Goal: Task Accomplishment & Management: Use online tool/utility

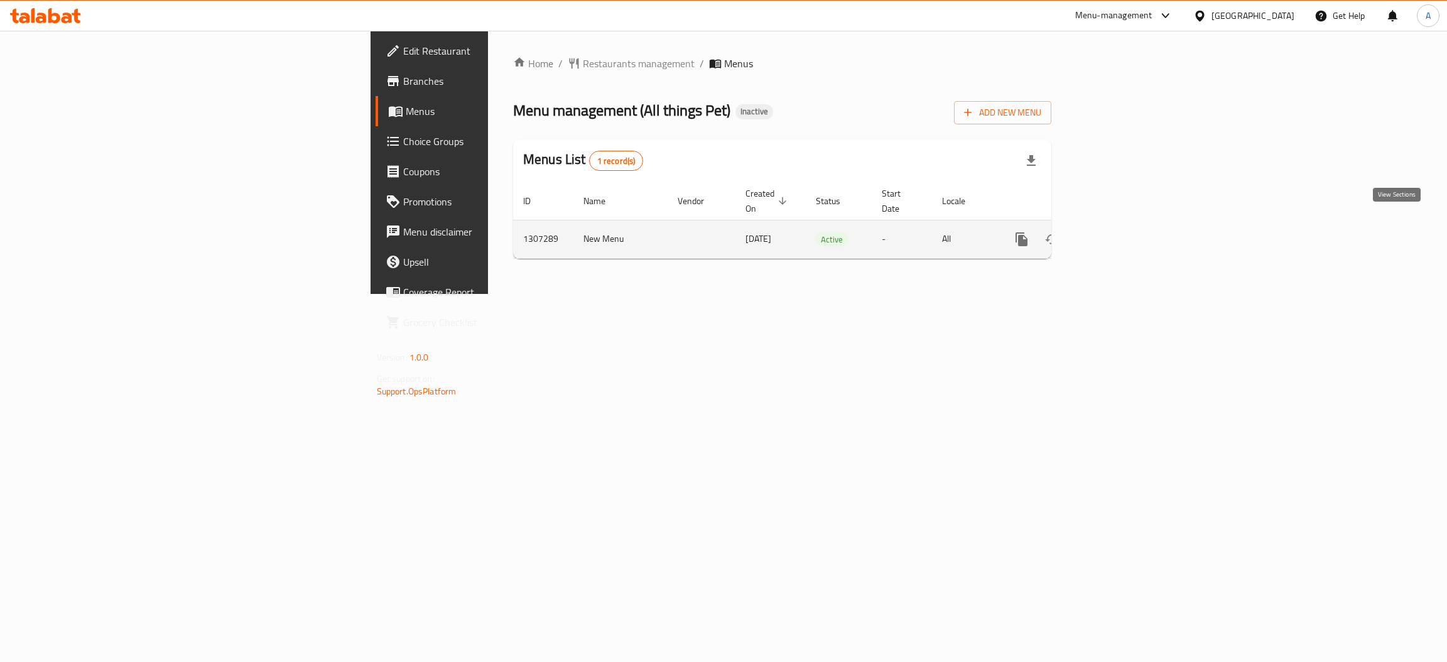
click at [1118, 234] on icon "enhanced table" at bounding box center [1112, 239] width 11 height 11
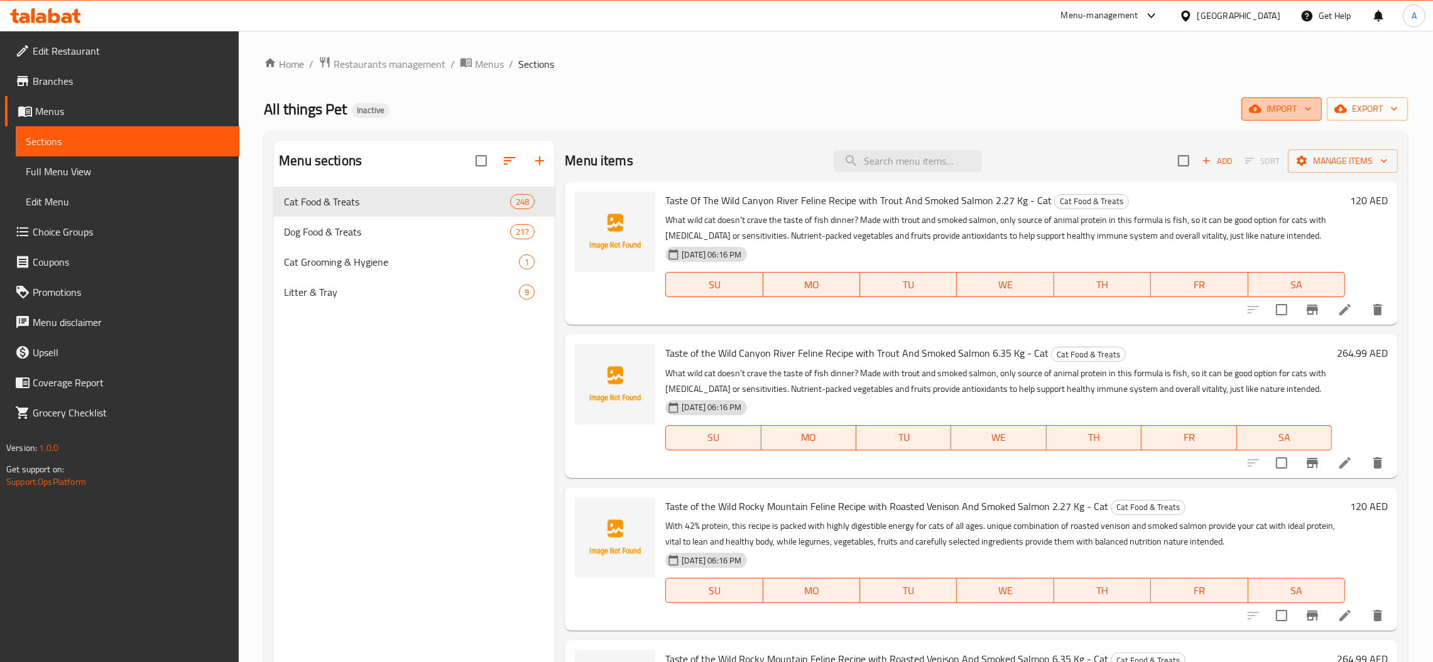
click at [1292, 116] on span "import" at bounding box center [1281, 109] width 60 height 16
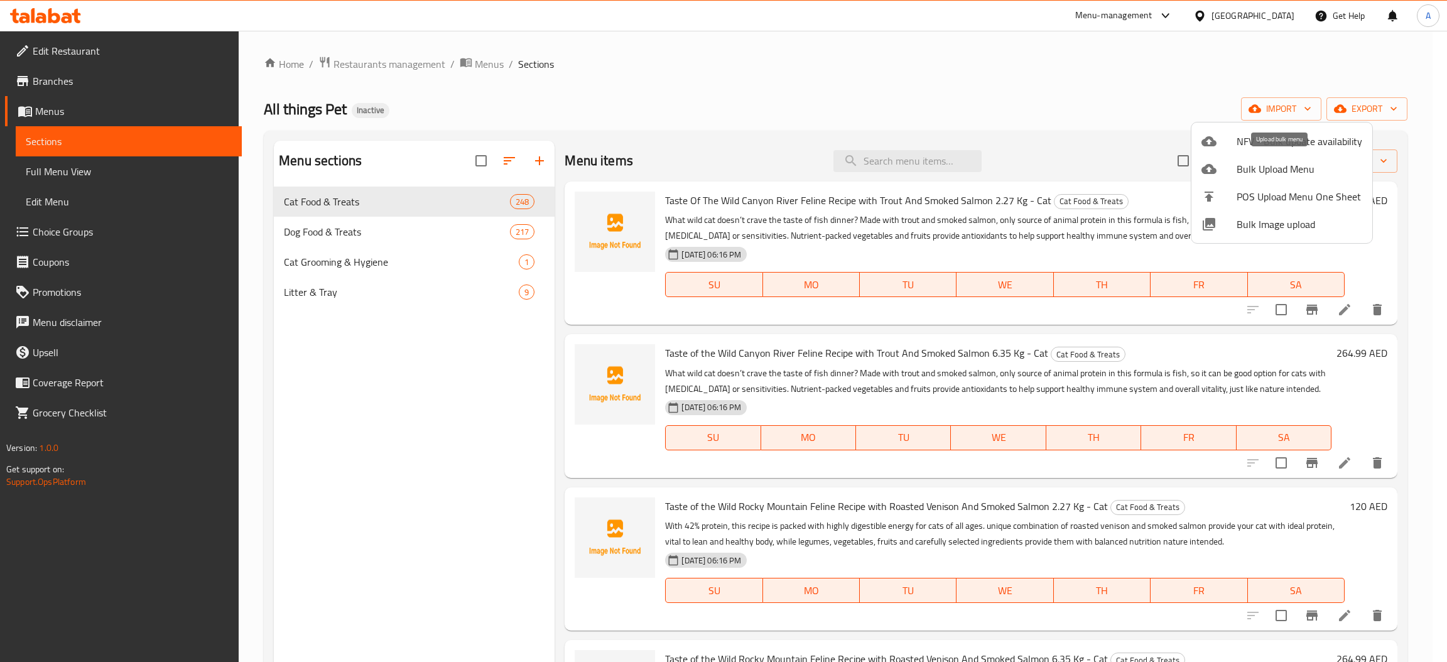
click at [1260, 170] on span "Bulk Upload Menu" at bounding box center [1300, 168] width 126 height 15
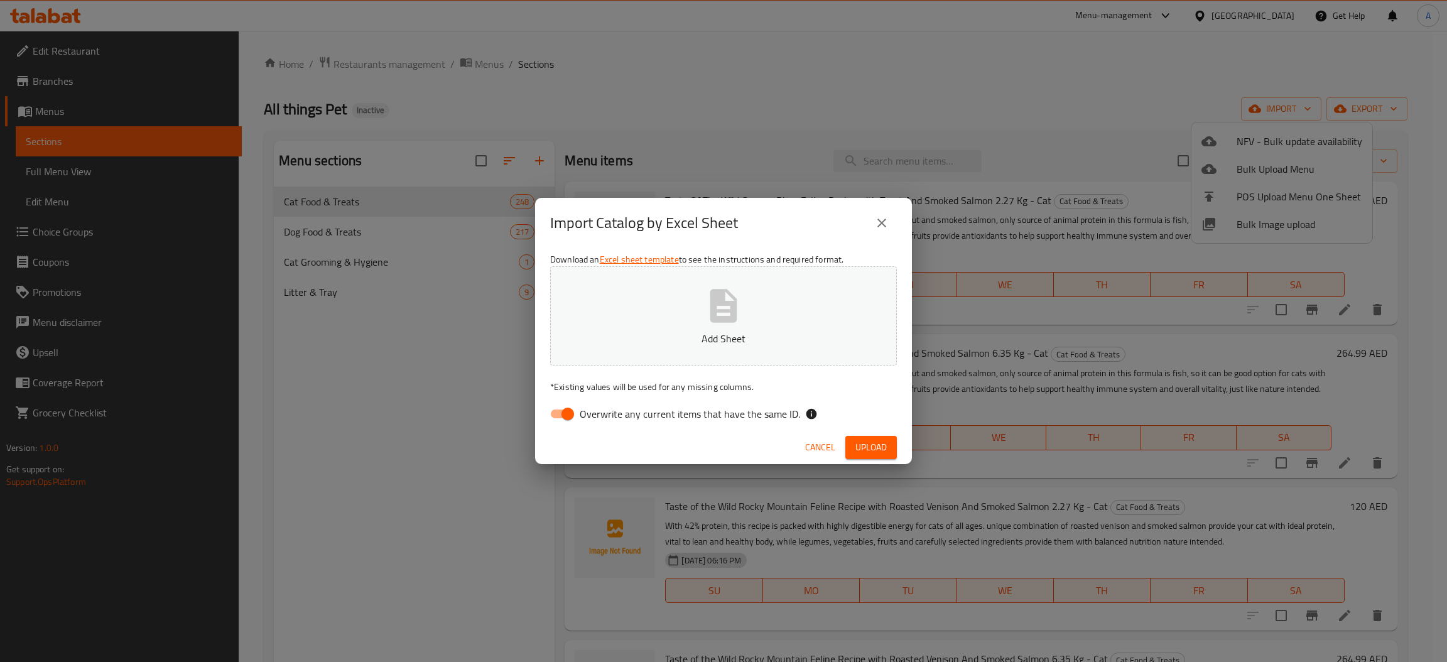
click at [626, 418] on span "Overwrite any current items that have the same ID." at bounding box center [690, 413] width 220 height 15
click at [604, 418] on input "Overwrite any current items that have the same ID." at bounding box center [568, 414] width 72 height 24
checkbox input "false"
click at [646, 349] on button "Add Sheet" at bounding box center [723, 315] width 347 height 99
click at [883, 452] on span "Upload" at bounding box center [870, 448] width 31 height 16
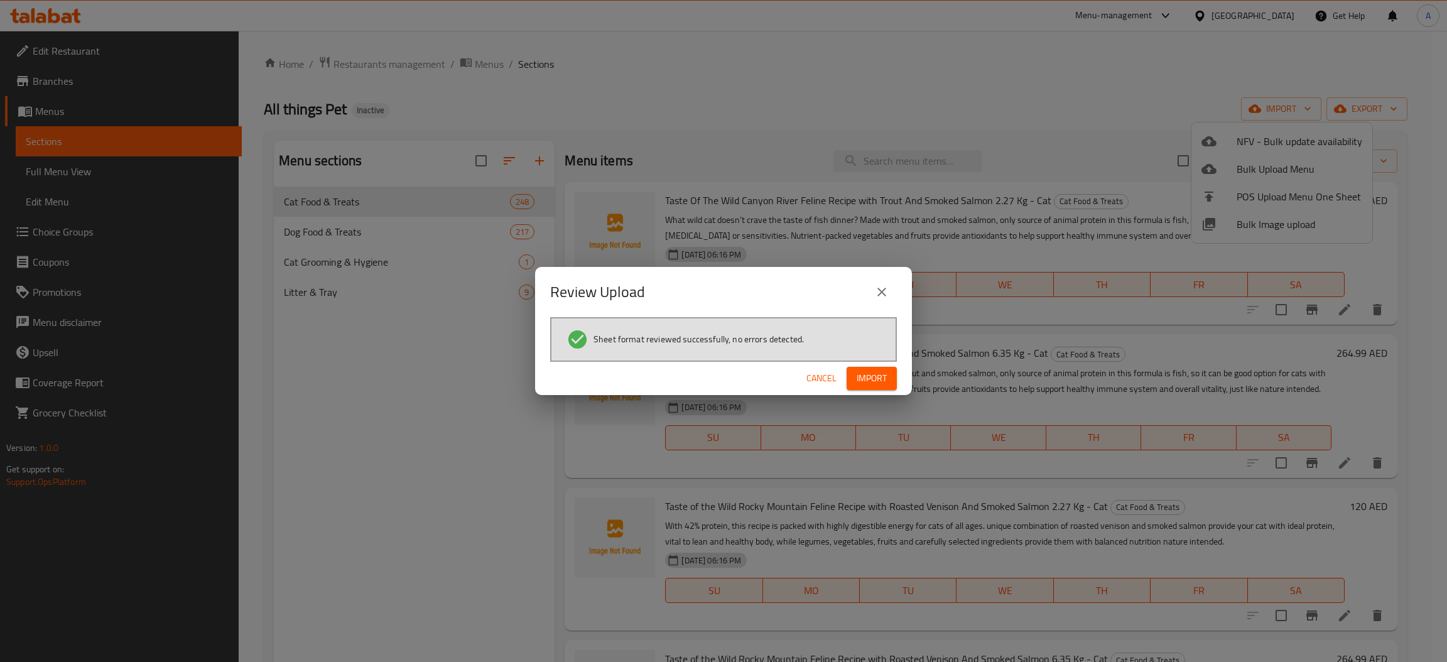
click at [880, 380] on span "Import" at bounding box center [872, 379] width 30 height 16
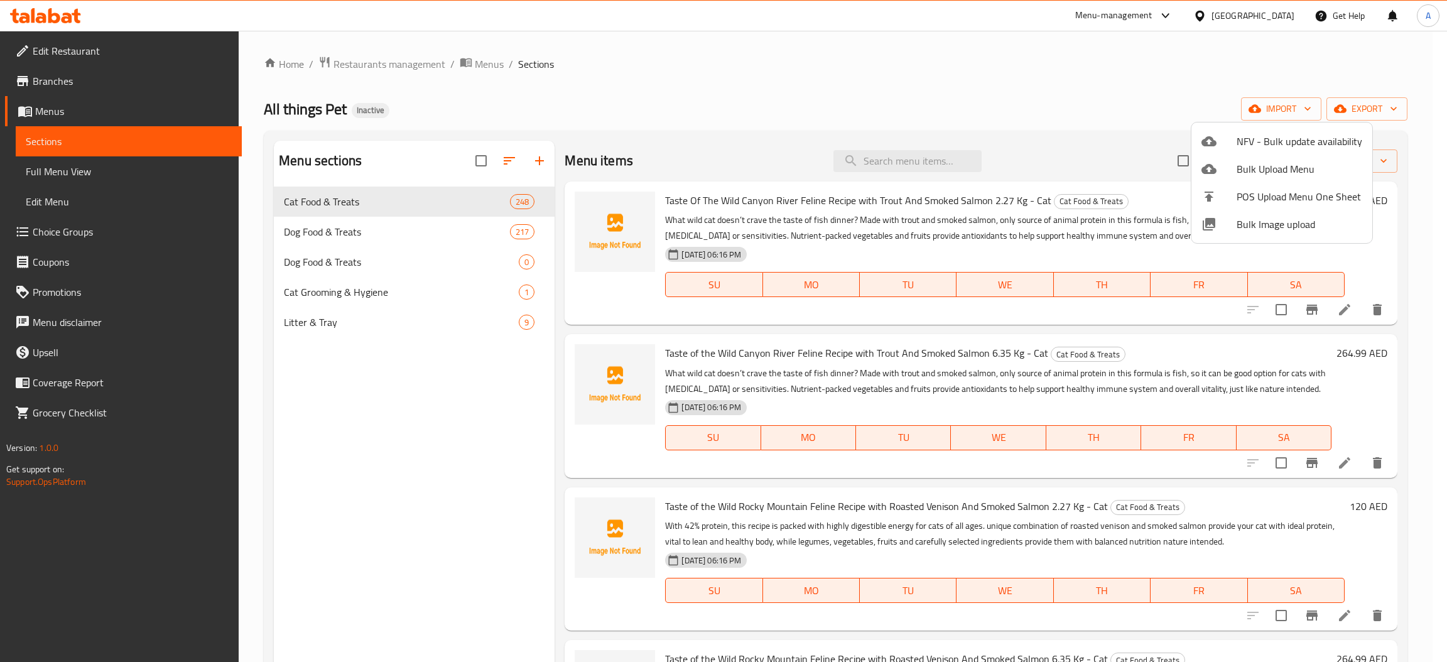
click at [340, 237] on div at bounding box center [723, 331] width 1447 height 662
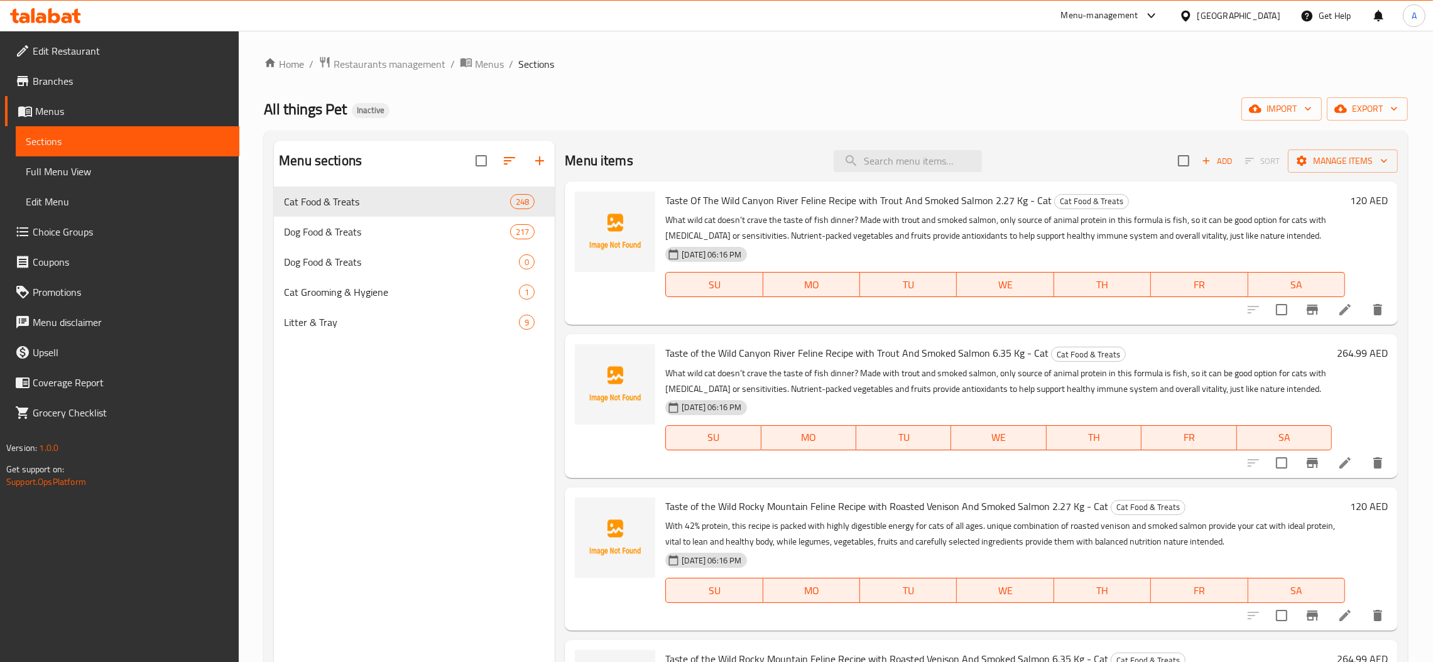
click at [340, 237] on span "Dog Food & Treats" at bounding box center [397, 231] width 226 height 15
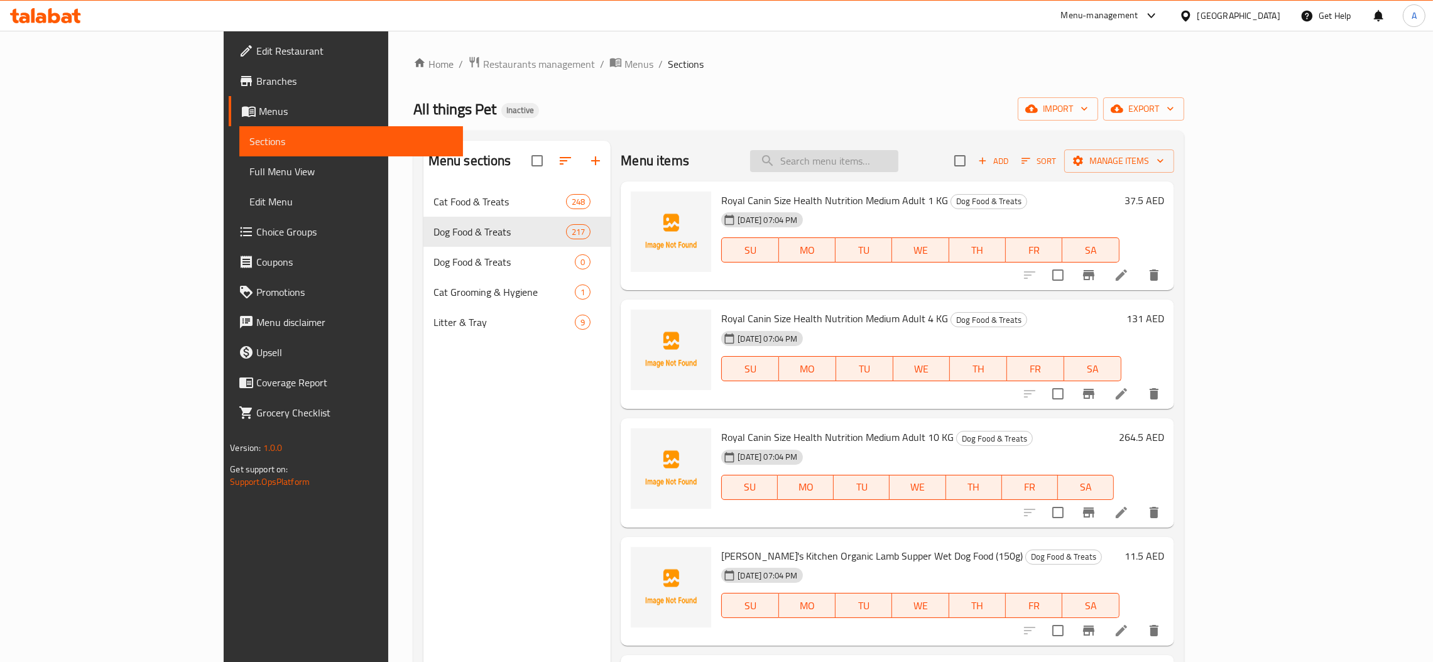
click at [891, 154] on input "search" at bounding box center [824, 161] width 148 height 22
paste input "تيست أوف ذا وايلد طعام لحم ضأن رطب 0.3 كجم"
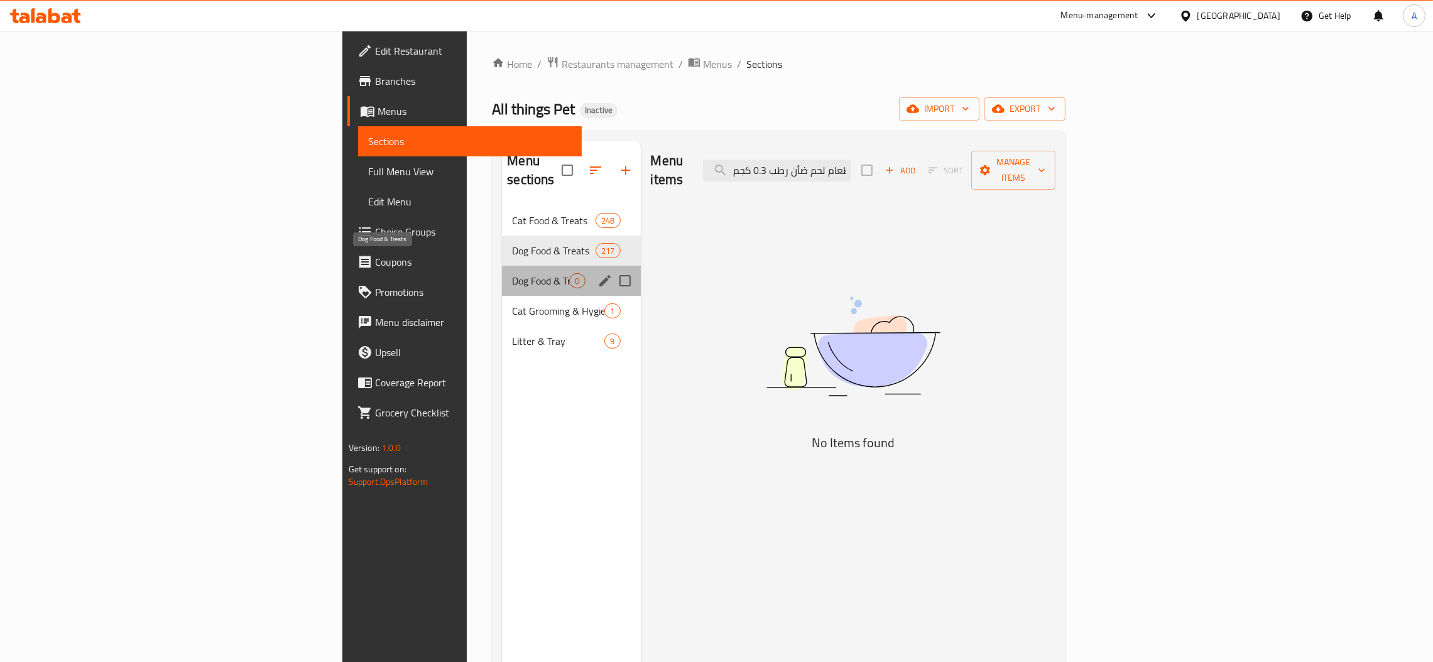
click at [512, 273] on span "Dog Food & Treats" at bounding box center [540, 280] width 57 height 15
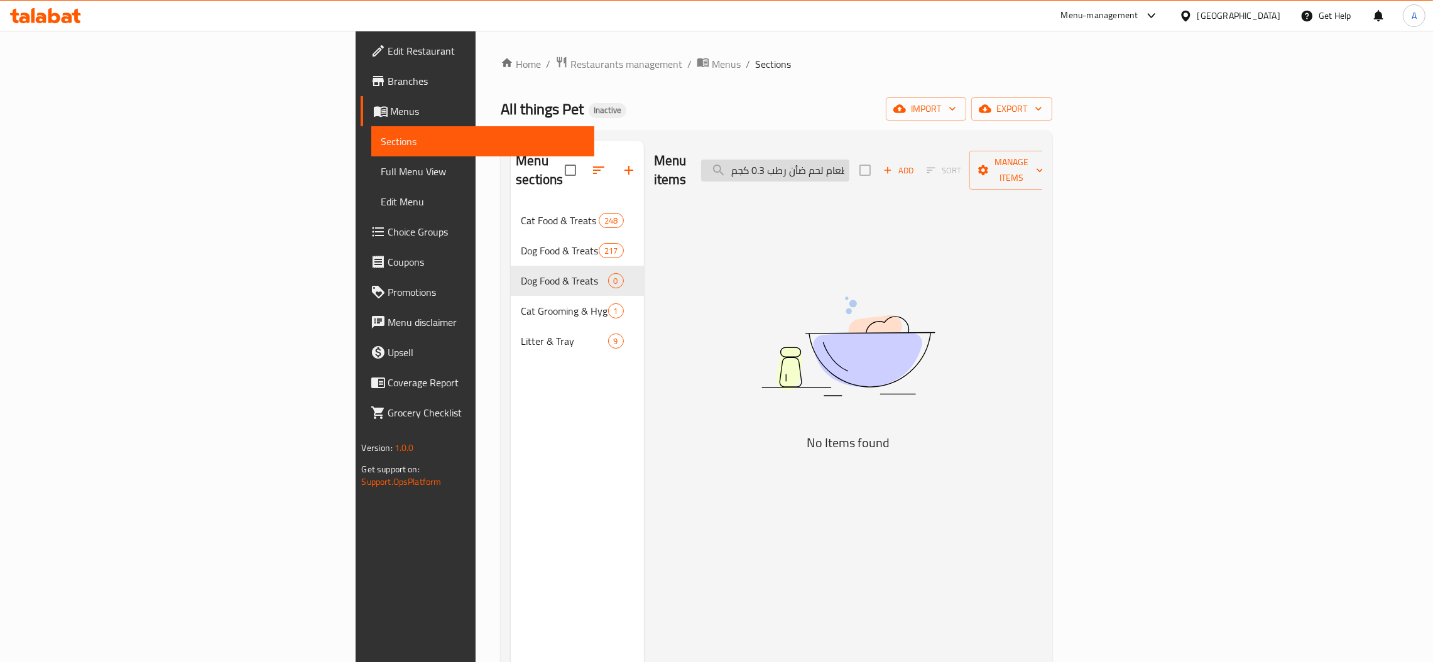
click at [849, 161] on input "تيست أوف ذا وايلد طعام لحم ضأن رطب 0.3 كجم" at bounding box center [775, 171] width 148 height 22
type input "="
